Goal: Go to known website: Access a specific website the user already knows

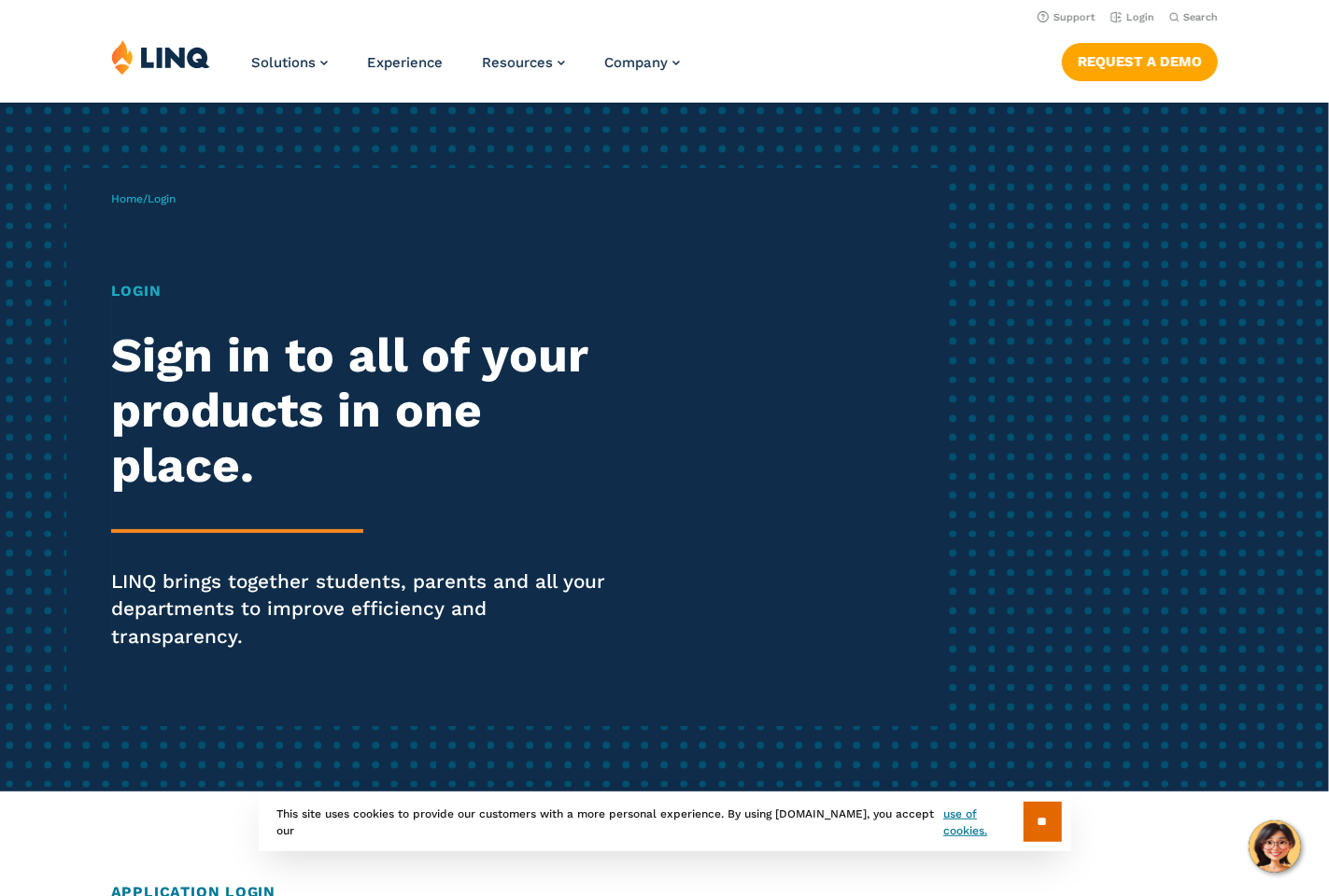
click at [163, 199] on span "Login" at bounding box center [161, 199] width 28 height 14
click at [136, 198] on link "Home" at bounding box center [127, 199] width 32 height 14
click at [138, 308] on div "Login Sign in to all of your products in one place. LINQ brings together studen…" at bounding box center [367, 492] width 512 height 424
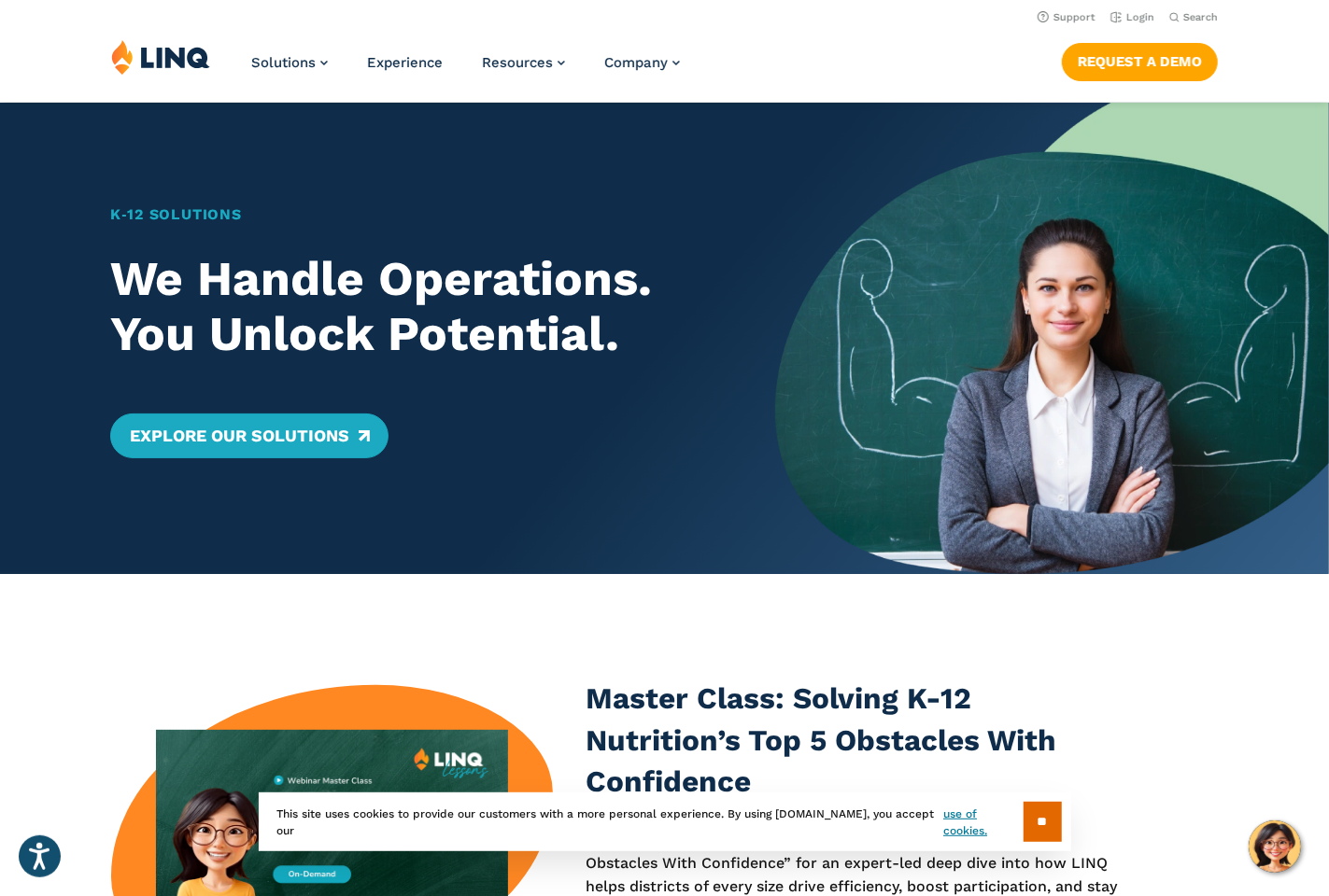
click at [1038, 820] on input "**" at bounding box center [1042, 821] width 39 height 40
